Goal: Check status: Check status

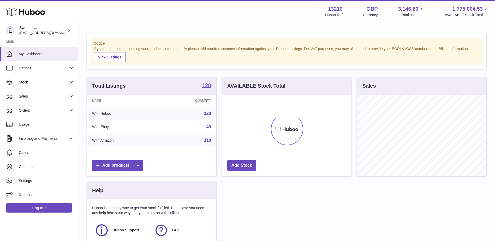
scroll to position [81, 129]
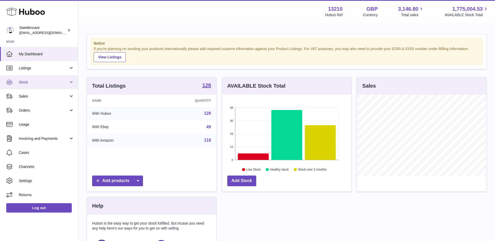
click at [35, 81] on span "Stock" at bounding box center [44, 82] width 50 height 5
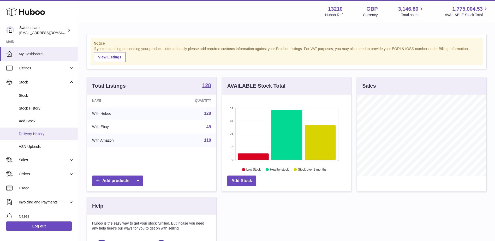
click at [37, 135] on span "Delivery History" at bounding box center [46, 133] width 55 height 5
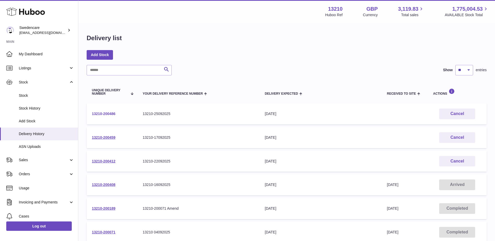
click at [108, 113] on link "13210-200486" at bounding box center [103, 114] width 23 height 4
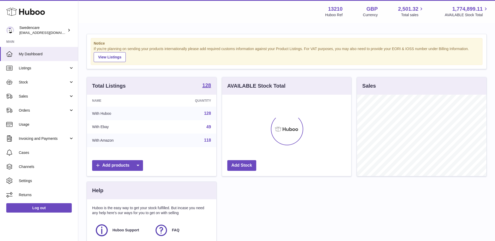
scroll to position [81, 129]
click at [36, 82] on span "Stock" at bounding box center [44, 82] width 50 height 5
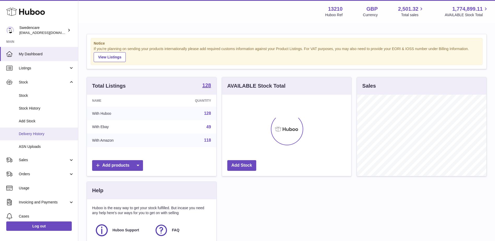
click at [35, 134] on span "Delivery History" at bounding box center [46, 133] width 55 height 5
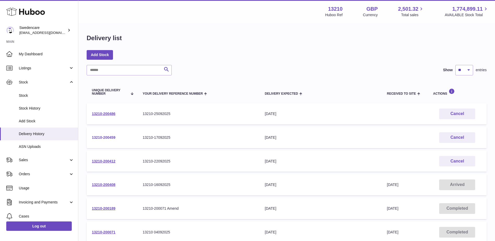
click at [107, 137] on link "13210-200459" at bounding box center [103, 137] width 23 height 4
click at [105, 160] on link "13210-200412" at bounding box center [103, 161] width 23 height 4
